Goal: Download file/media

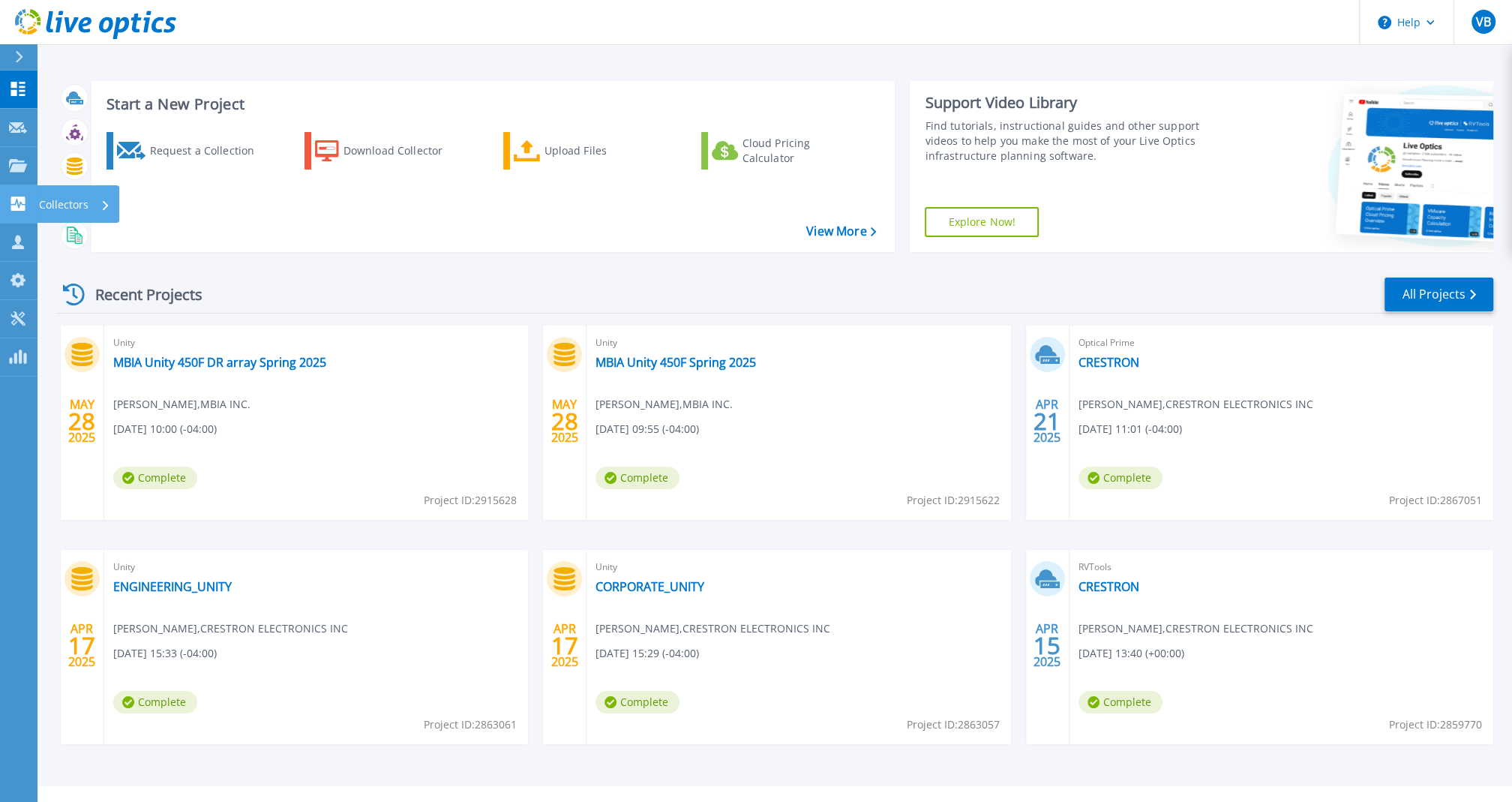
click at [16, 202] on icon at bounding box center [18, 203] width 18 height 14
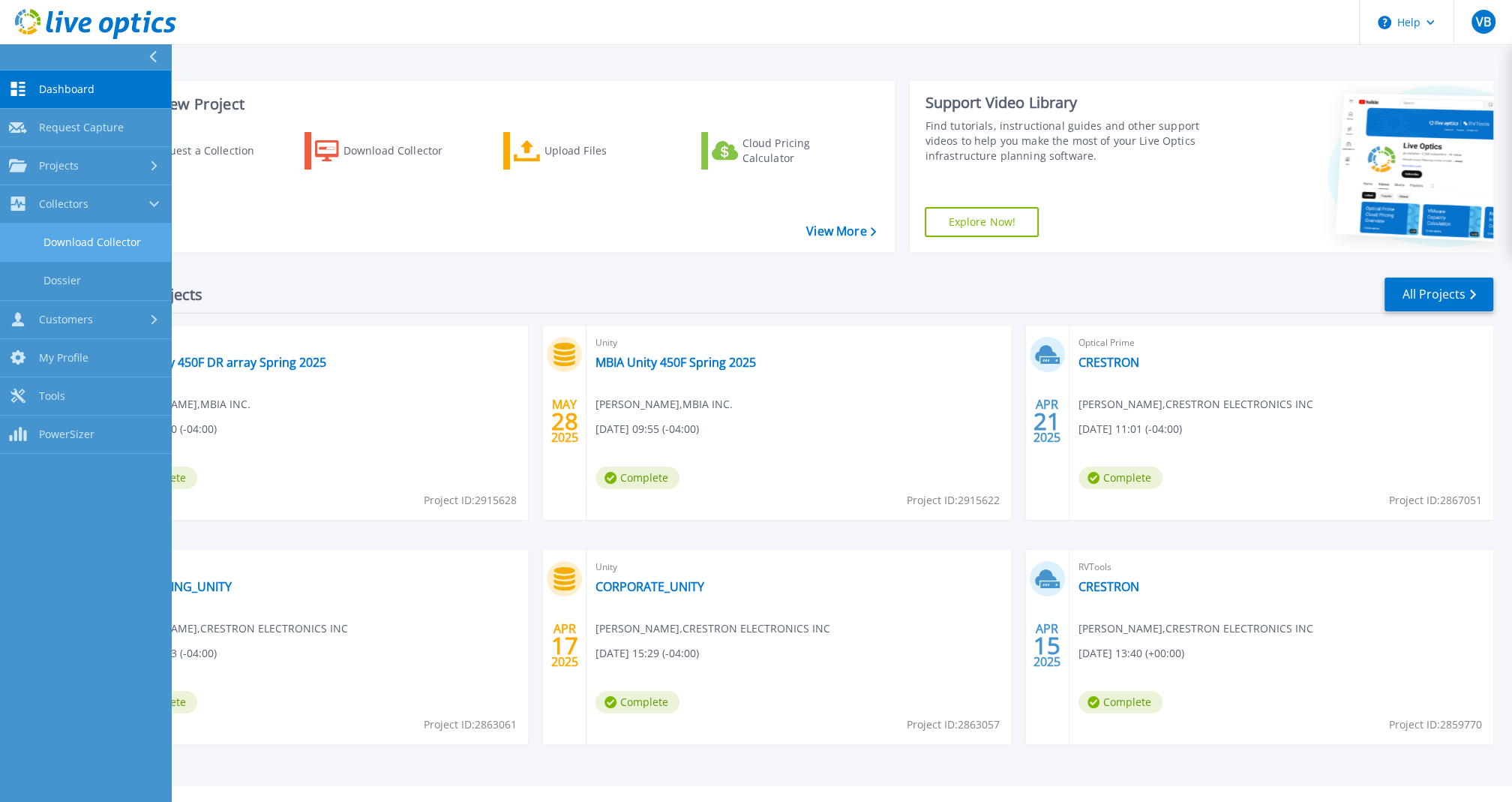
click at [103, 253] on link "Download Collector" at bounding box center [85, 242] width 171 height 38
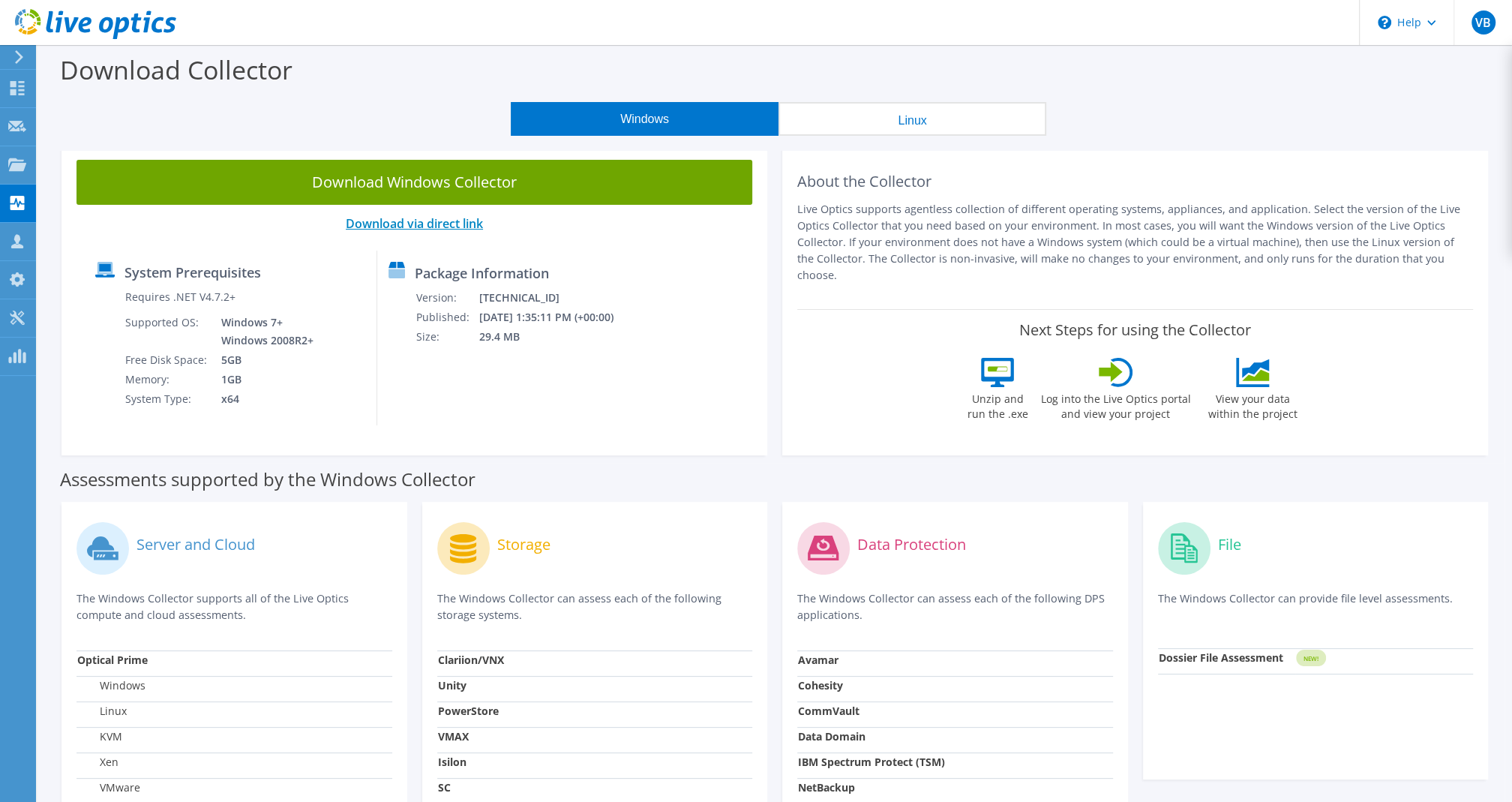
click at [411, 228] on link "Download via direct link" at bounding box center [414, 223] width 137 height 17
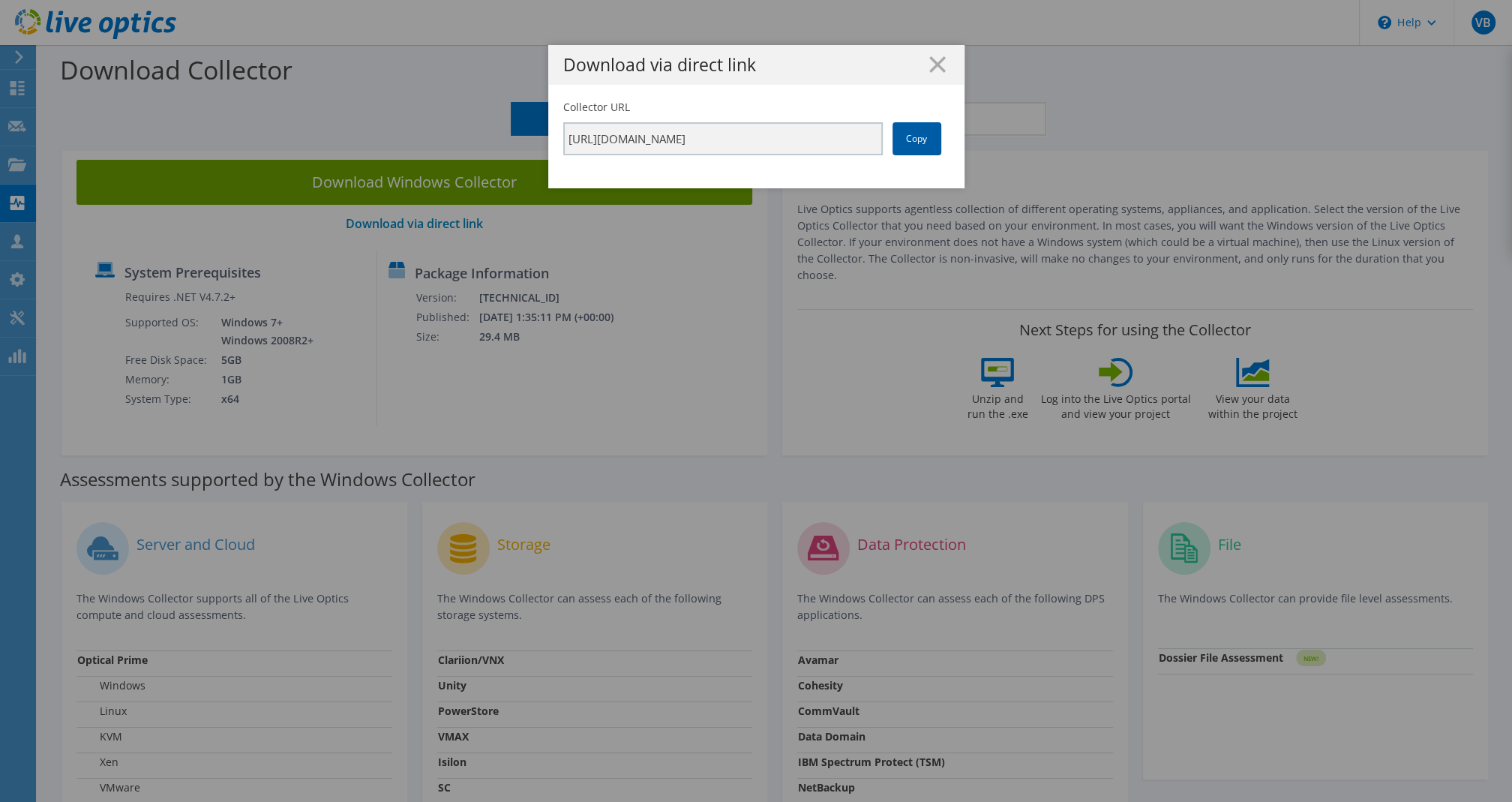
click at [924, 147] on link "Copy" at bounding box center [916, 139] width 49 height 33
click at [618, 356] on div "Download via direct link Collector URL https://app.liveoptics.com/collector/dir…" at bounding box center [756, 401] width 1512 height 712
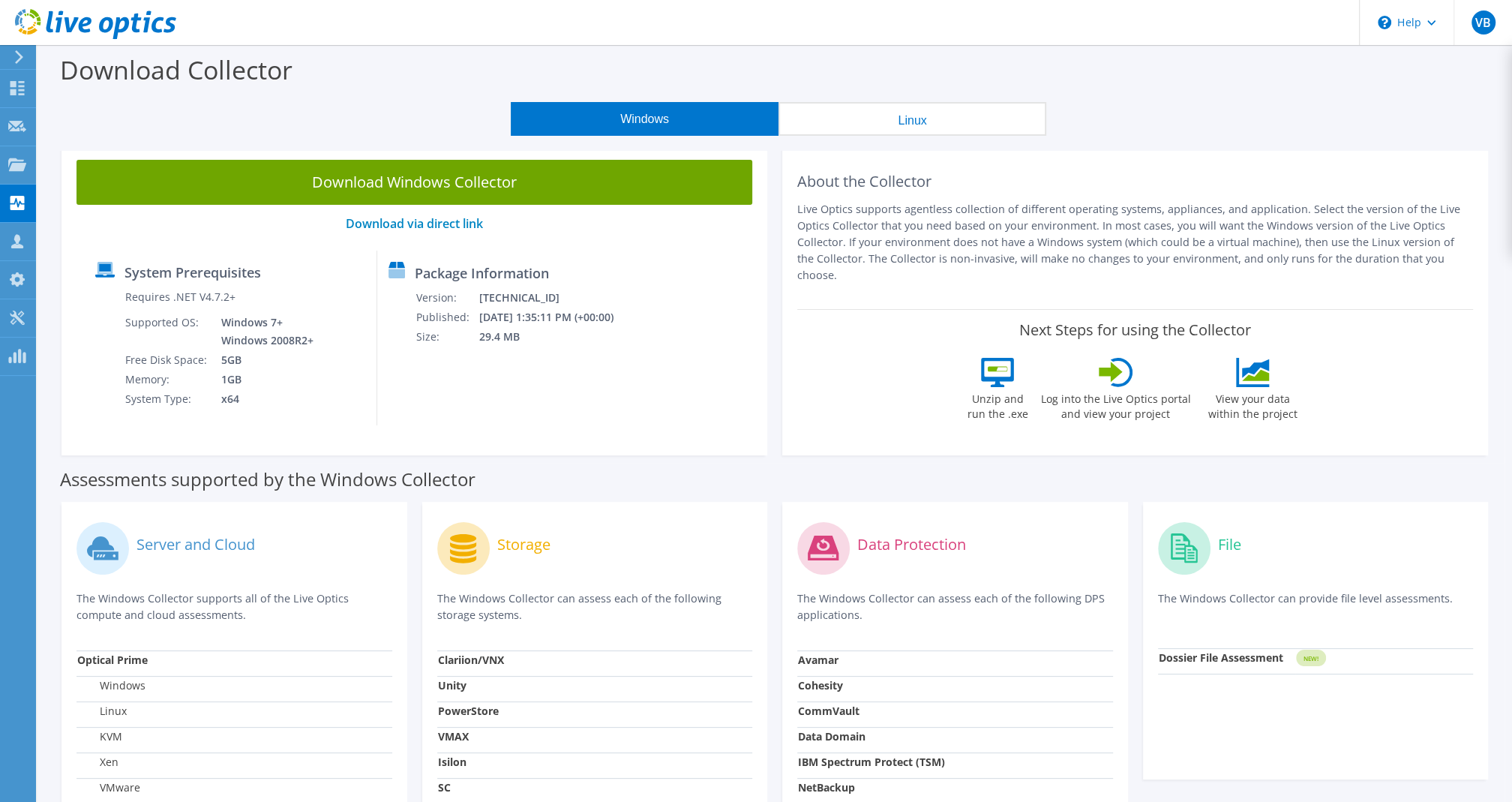
click at [866, 108] on button "Linux" at bounding box center [912, 119] width 268 height 34
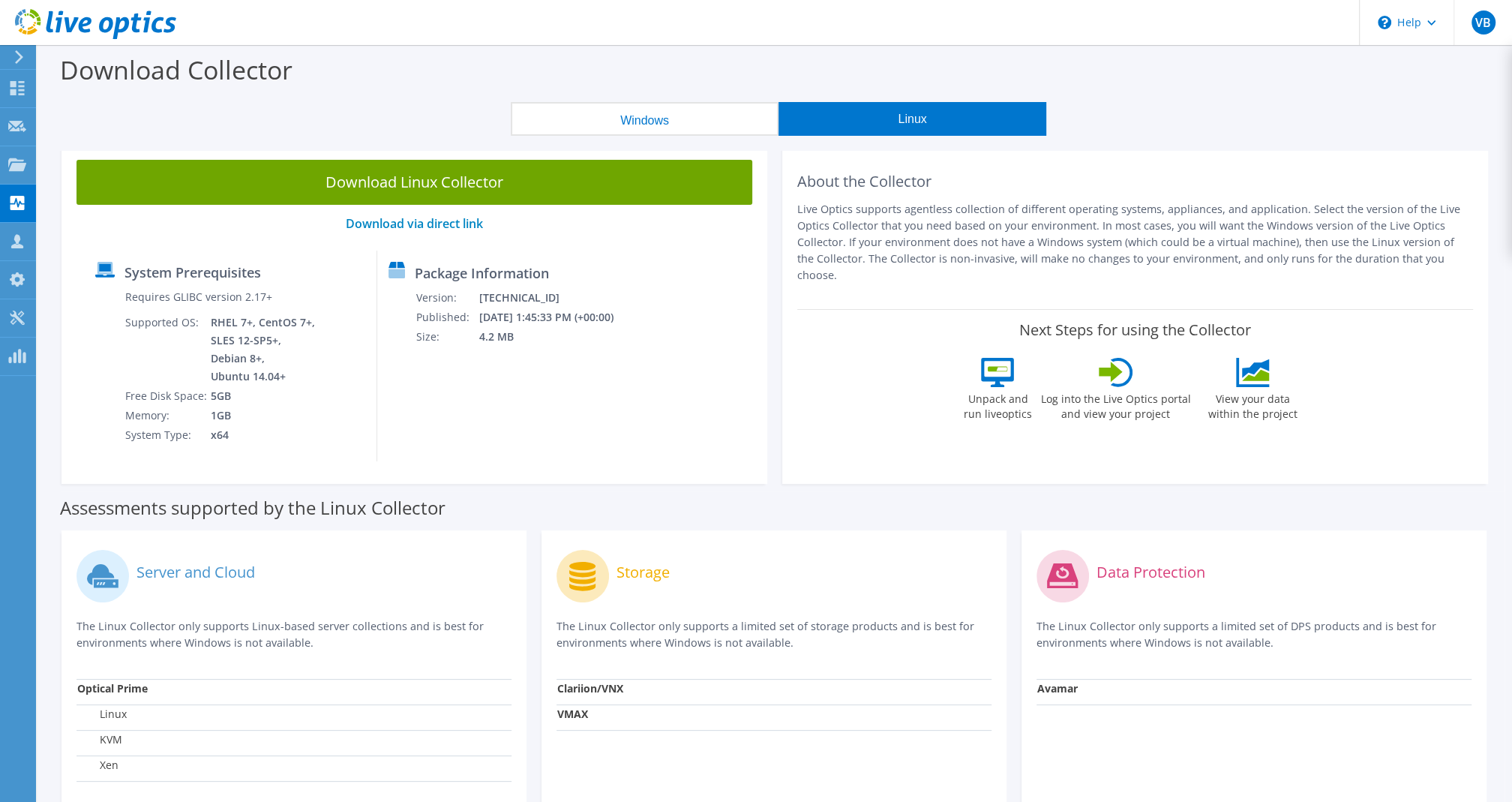
click at [700, 114] on button "Windows" at bounding box center [645, 119] width 268 height 34
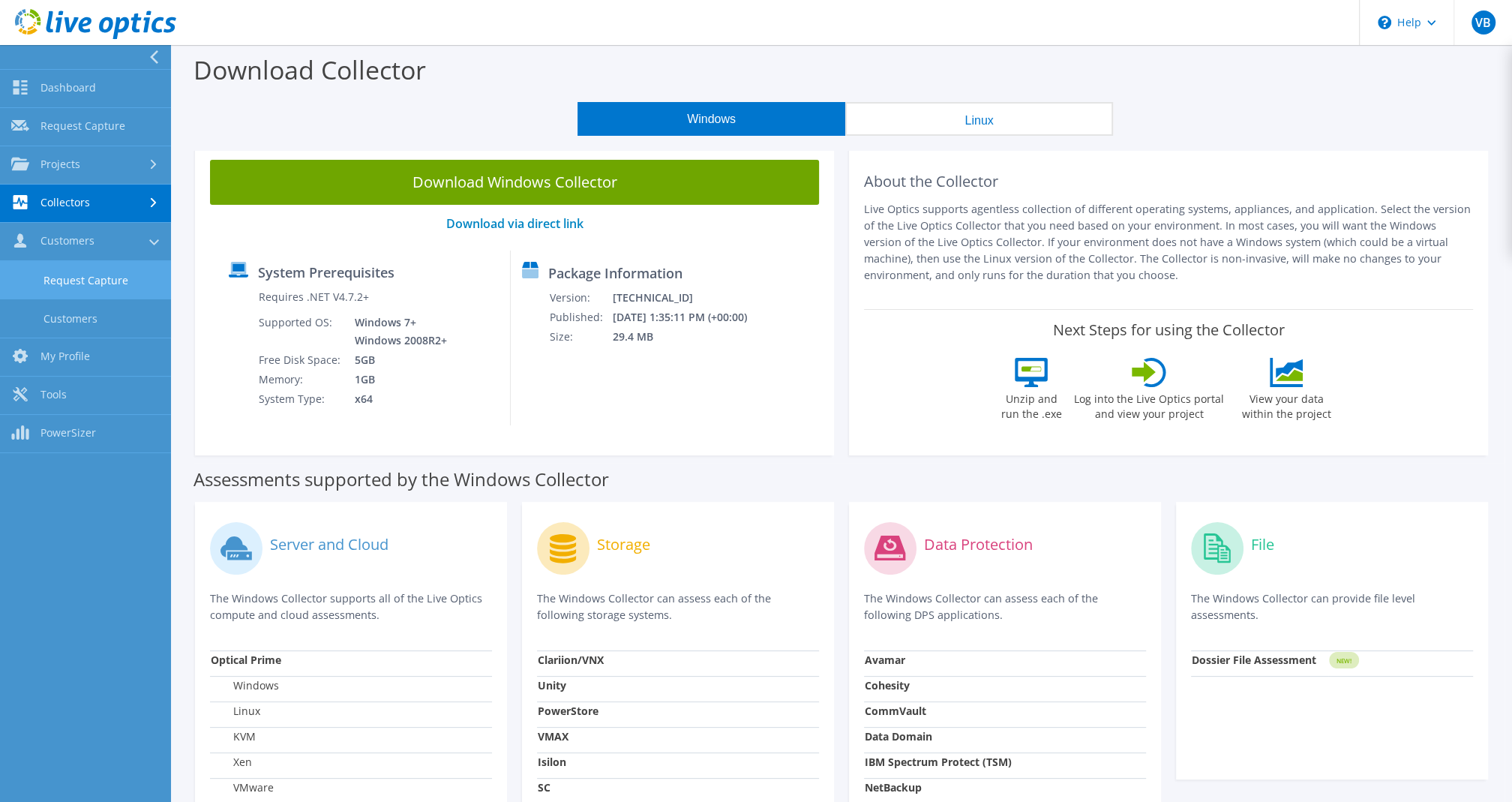
click at [85, 293] on link "Request Capture" at bounding box center [85, 280] width 171 height 38
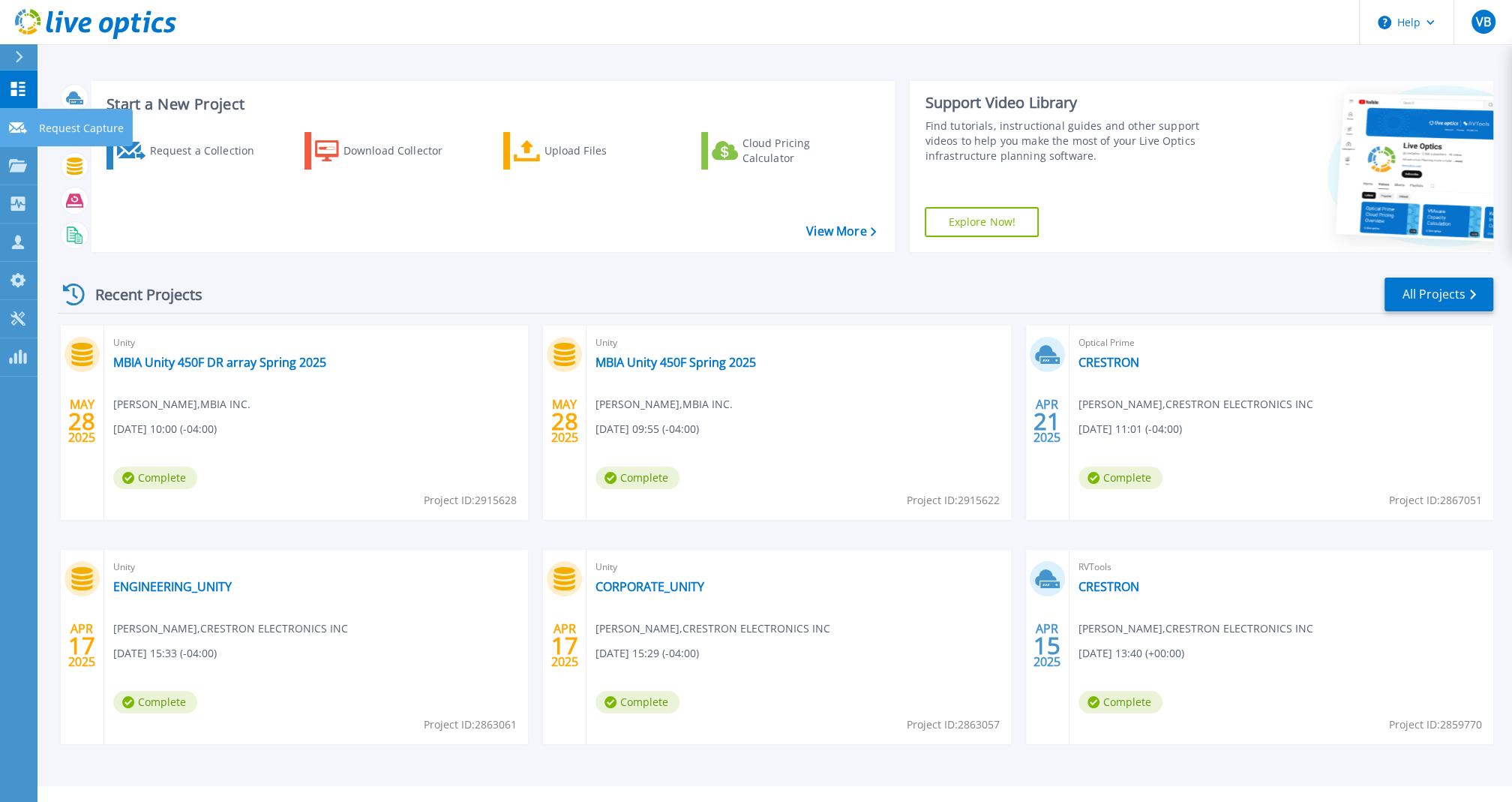
click at [30, 141] on link "Request Capture Request Capture" at bounding box center [18, 127] width 38 height 38
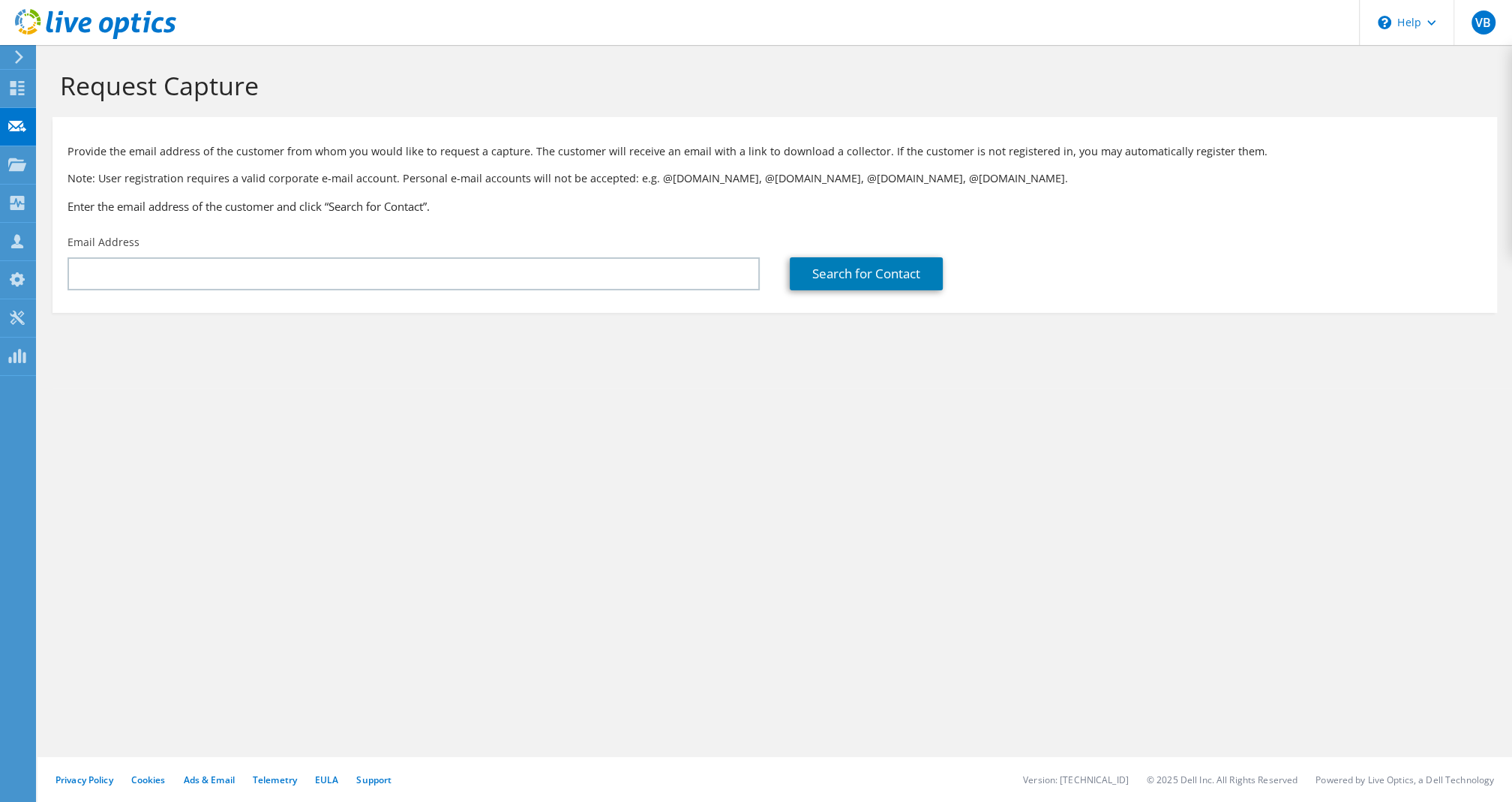
click at [26, 162] on icon at bounding box center [18, 164] width 18 height 14
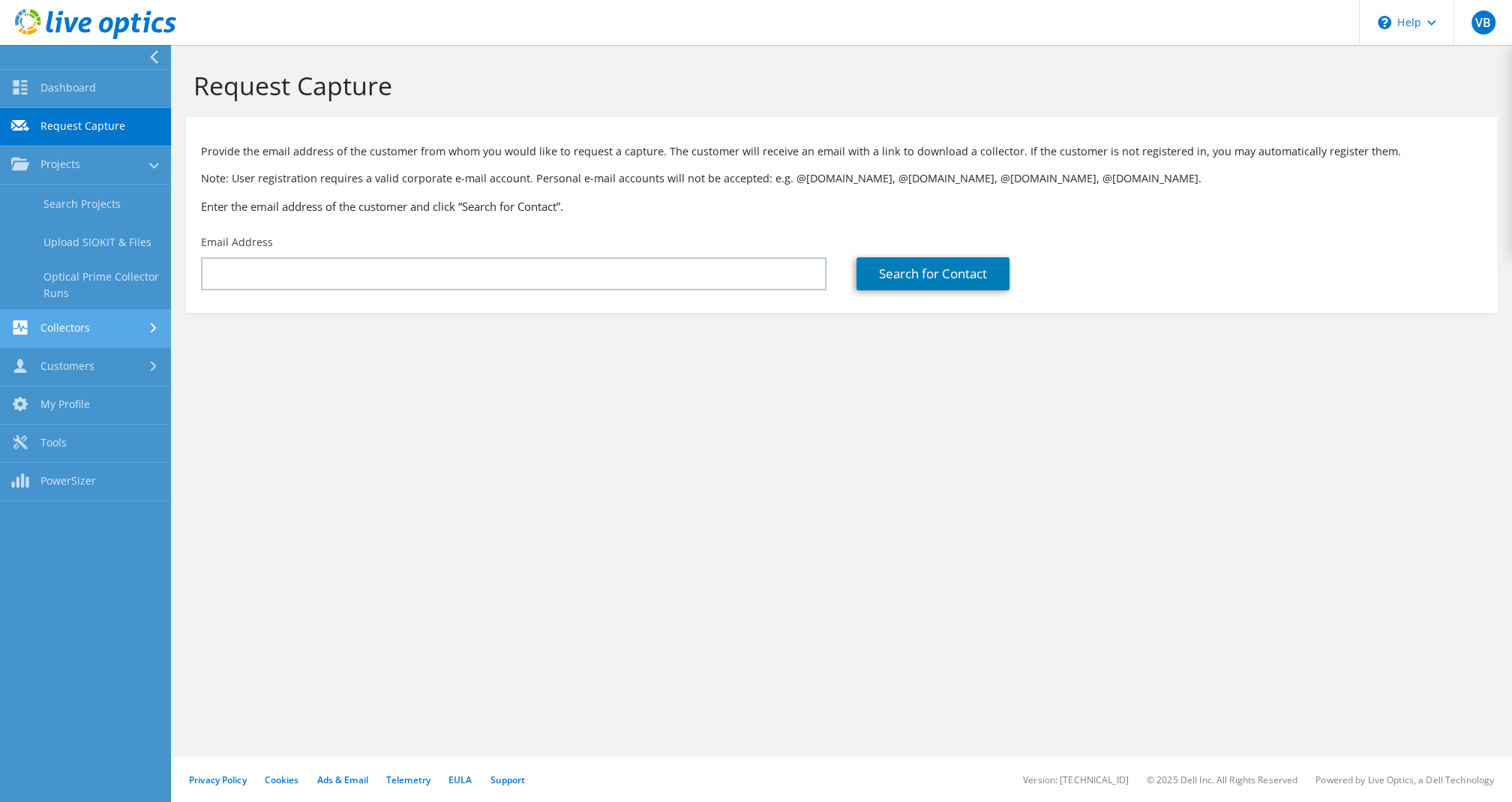
click at [75, 343] on link "Collectors" at bounding box center [85, 329] width 171 height 38
click at [107, 250] on link "Download Collector" at bounding box center [85, 241] width 171 height 38
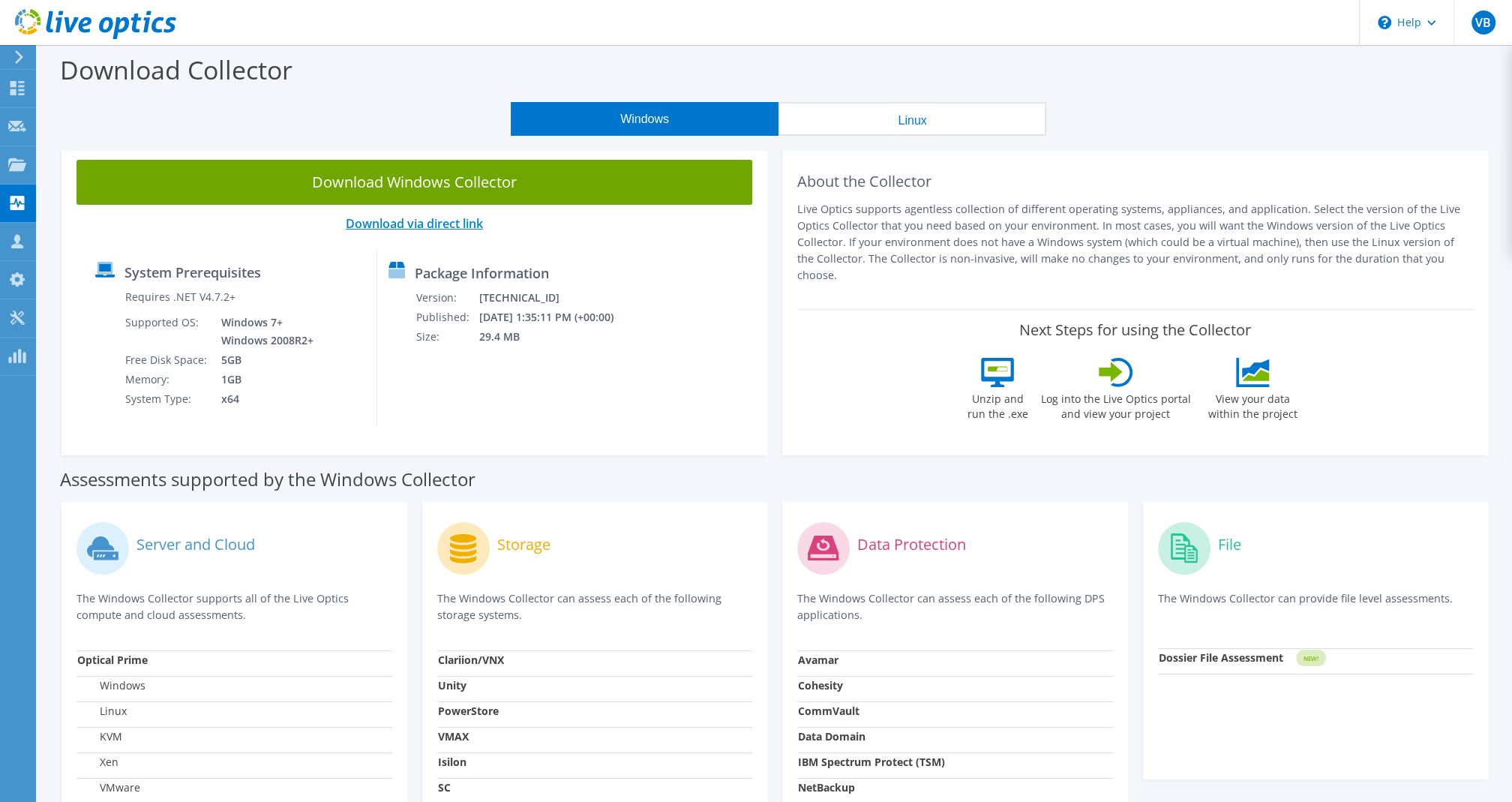
click at [372, 226] on link "Download via direct link" at bounding box center [414, 223] width 137 height 17
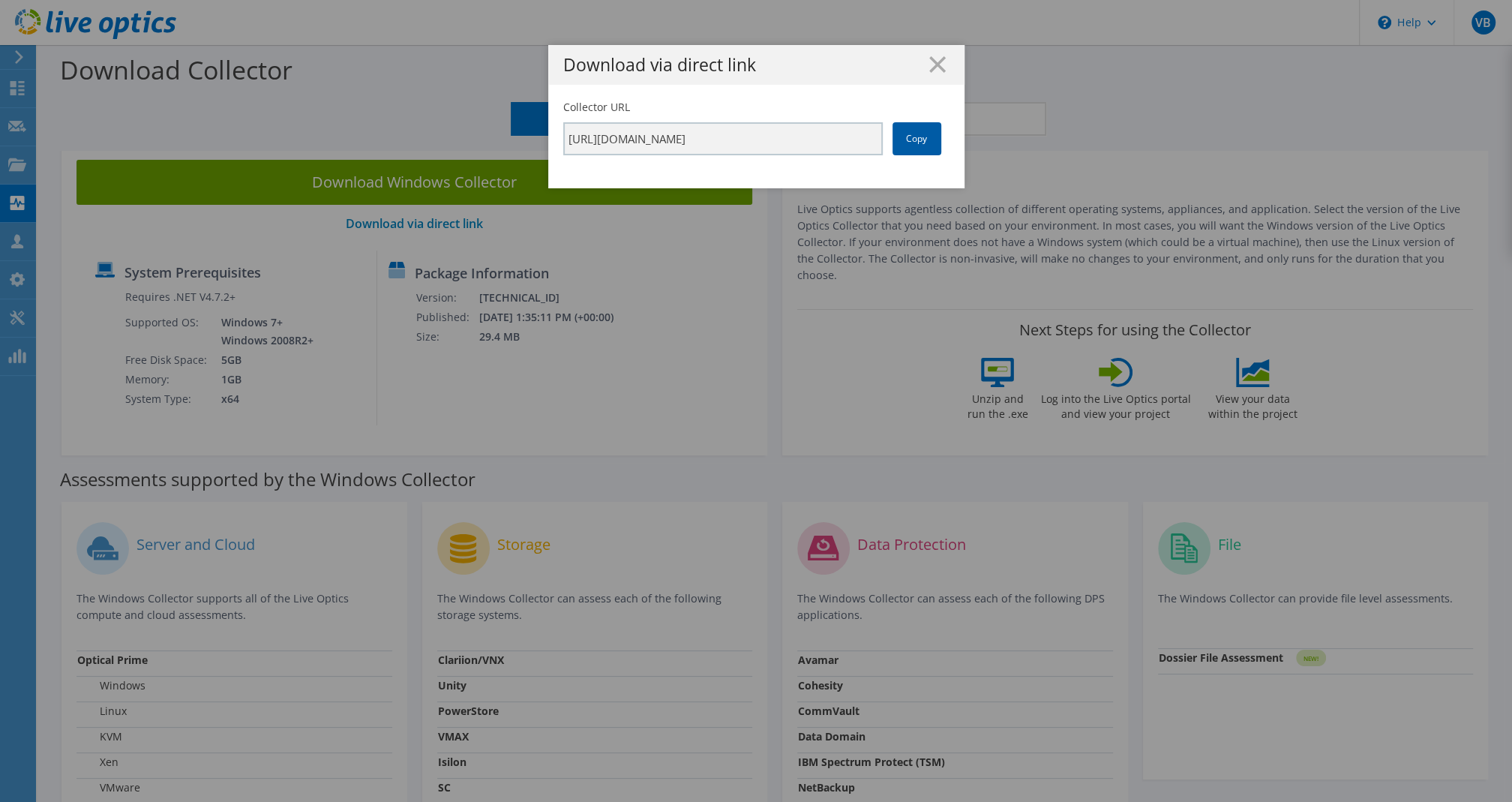
click at [928, 150] on link "Copy" at bounding box center [916, 139] width 49 height 33
